Goal: Find specific page/section: Find specific page/section

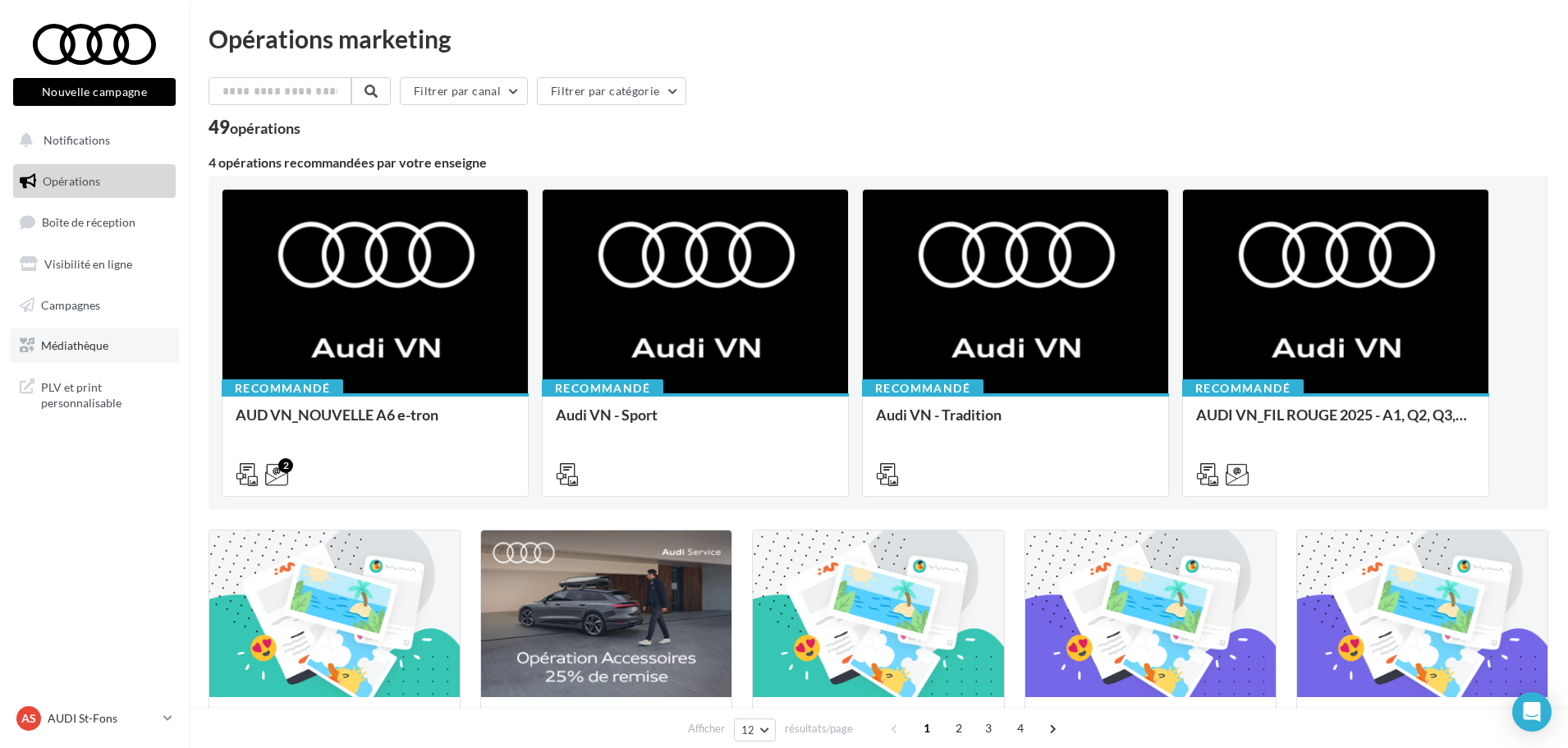
click at [90, 344] on span "Médiathèque" at bounding box center [74, 345] width 67 height 14
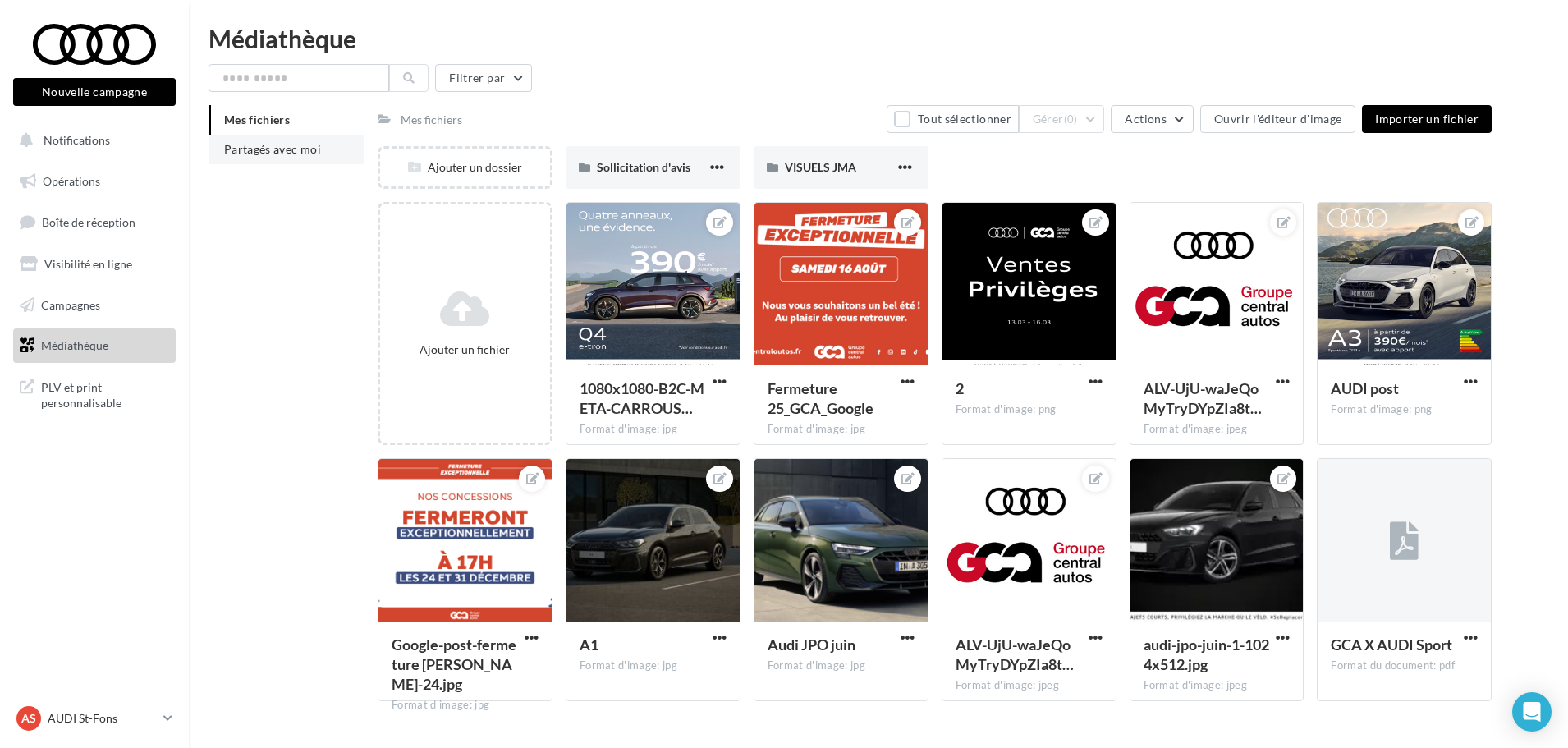
click at [315, 141] on li "Partagés avec moi" at bounding box center [286, 150] width 156 height 29
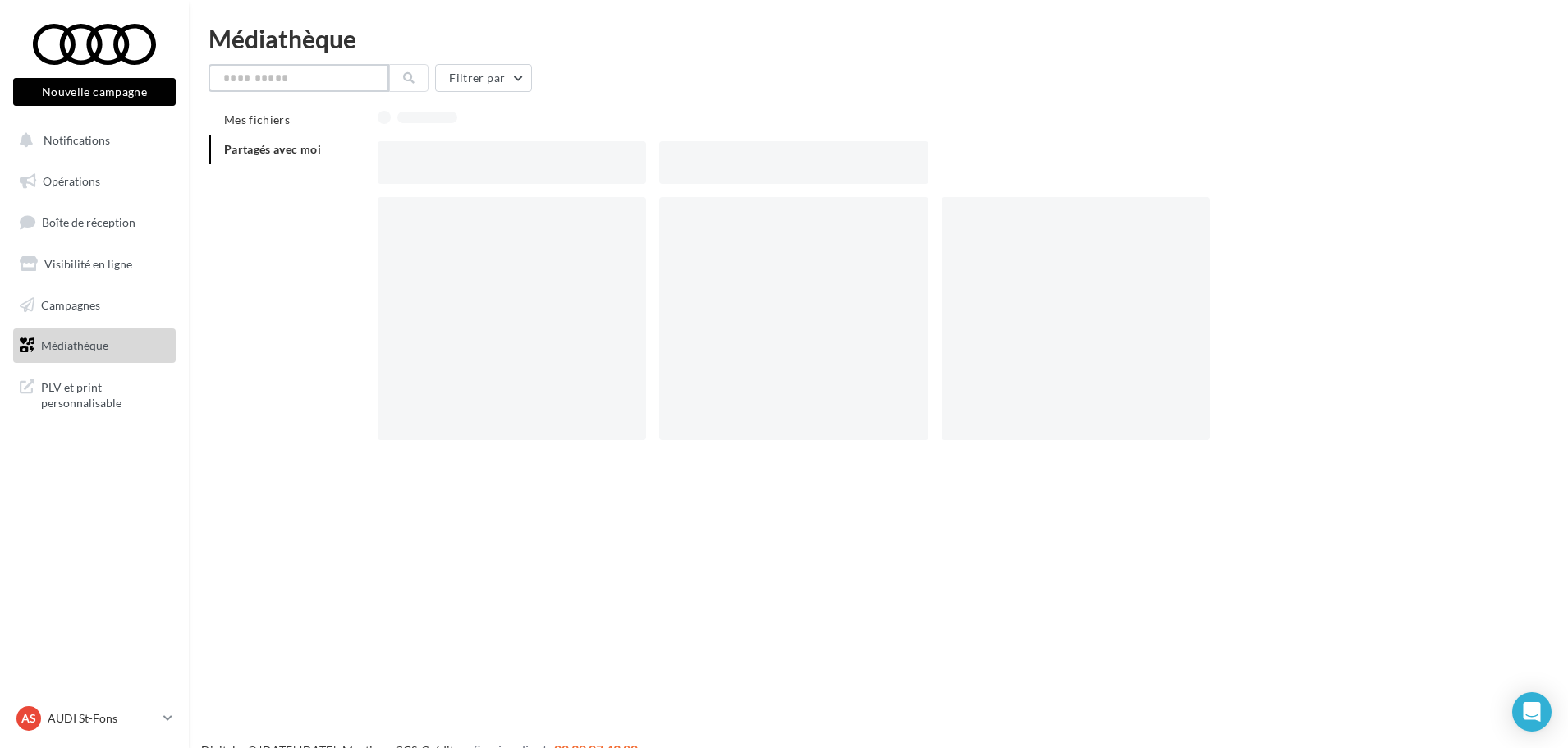
click at [264, 79] on input "text" at bounding box center [298, 78] width 181 height 28
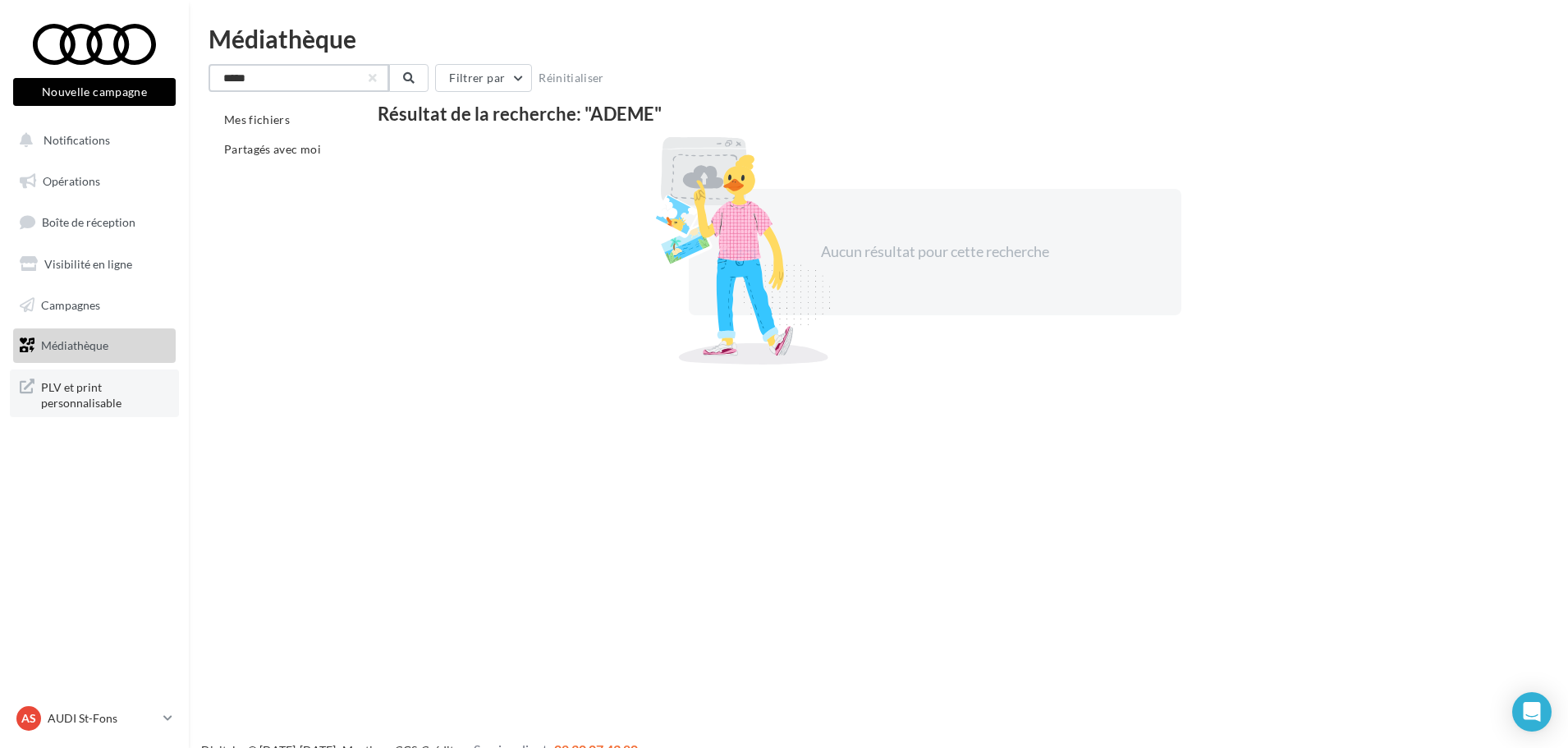
type input "*****"
click at [55, 388] on span "PLV et print personnalisable" at bounding box center [105, 394] width 128 height 35
click at [65, 727] on div "AS AUDI St-Fons audi-lyon-gru" at bounding box center [87, 718] width 141 height 24
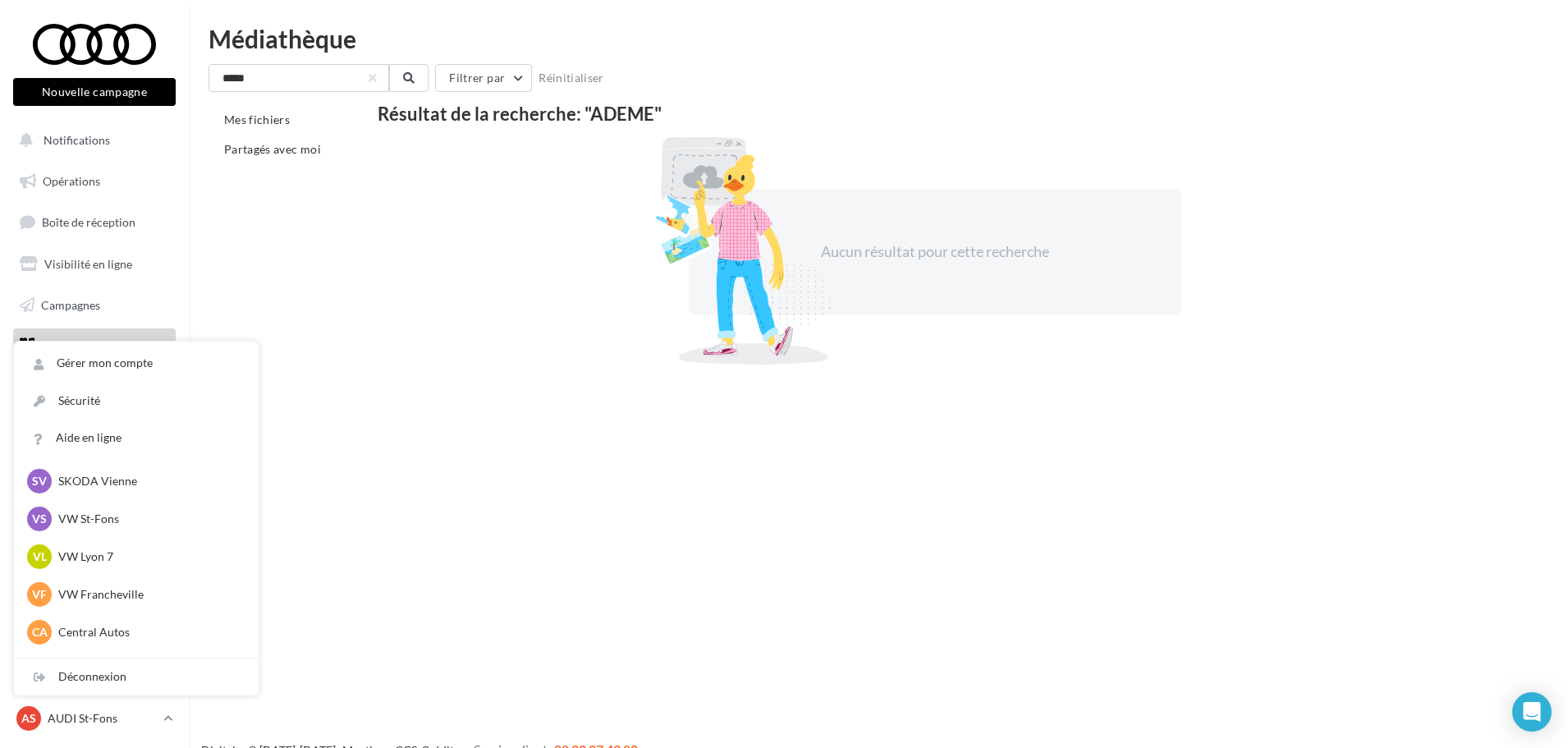
scroll to position [164, 0]
click at [110, 505] on p "VW St-Fons" at bounding box center [149, 512] width 181 height 17
